Goal: Task Accomplishment & Management: Use online tool/utility

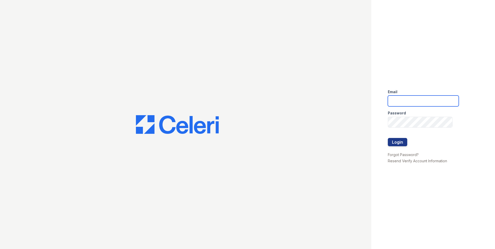
click at [398, 103] on input "email" at bounding box center [423, 100] width 71 height 11
type input "[EMAIL_ADDRESS][DOMAIN_NAME]"
click at [403, 141] on button "Login" at bounding box center [397, 142] width 19 height 8
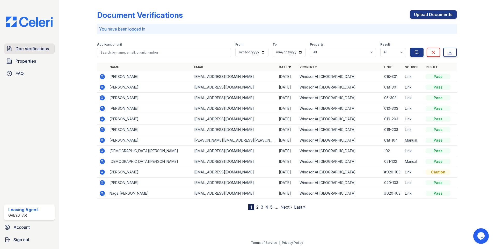
click at [41, 49] on span "Doc Verifications" at bounding box center [32, 49] width 33 height 6
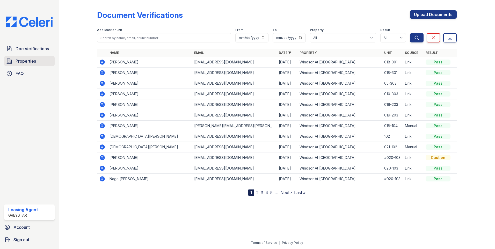
click at [26, 60] on span "Properties" at bounding box center [26, 61] width 20 height 6
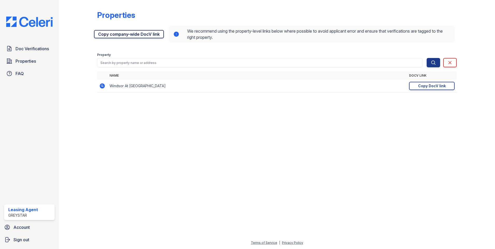
click at [130, 34] on link "Copy company-wide DocV link" at bounding box center [129, 34] width 70 height 8
